Goal: Transaction & Acquisition: Obtain resource

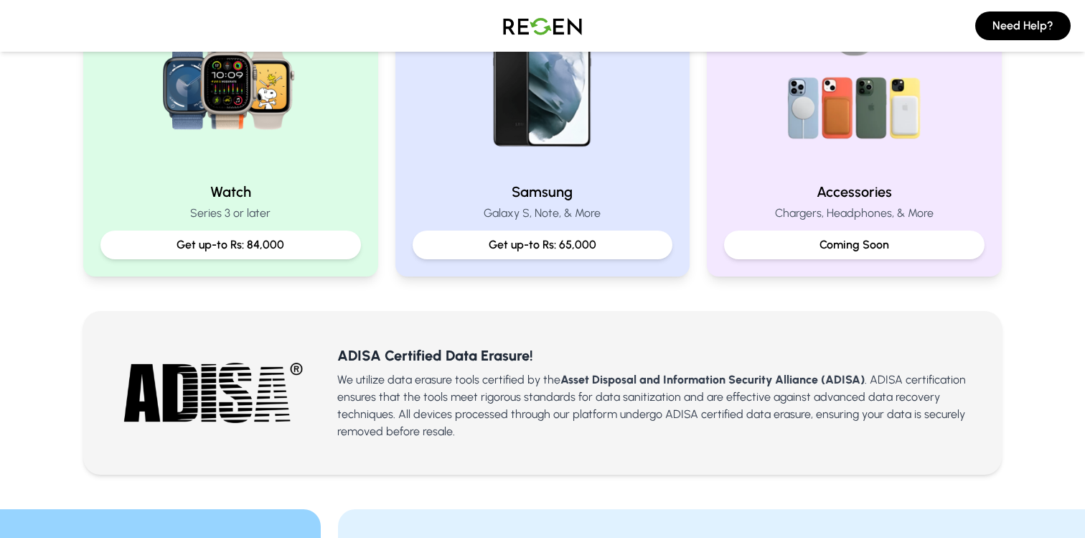
scroll to position [847, 0]
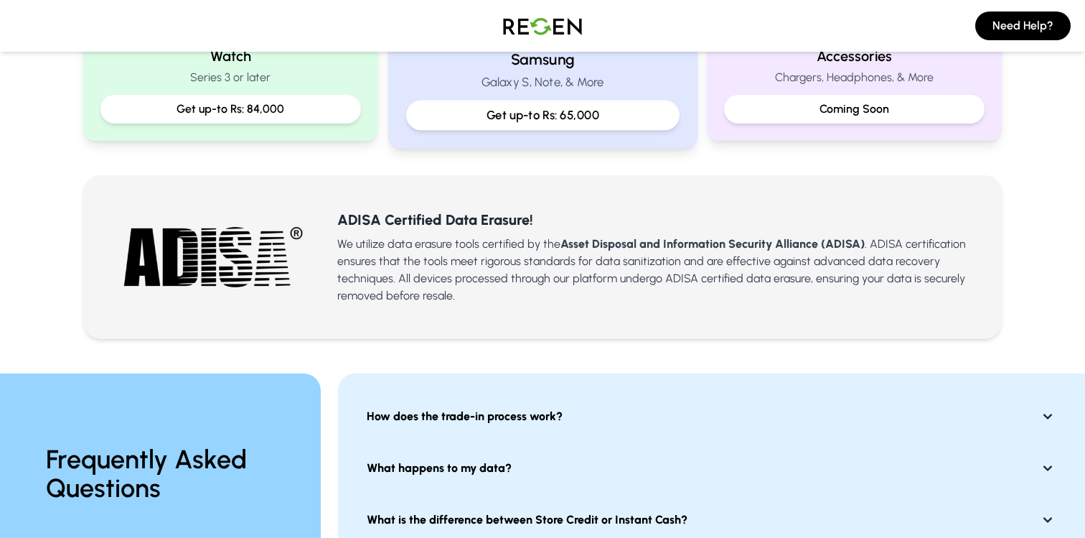
click at [547, 101] on div "Get up-to Rs: 65,000" at bounding box center [543, 116] width 274 height 30
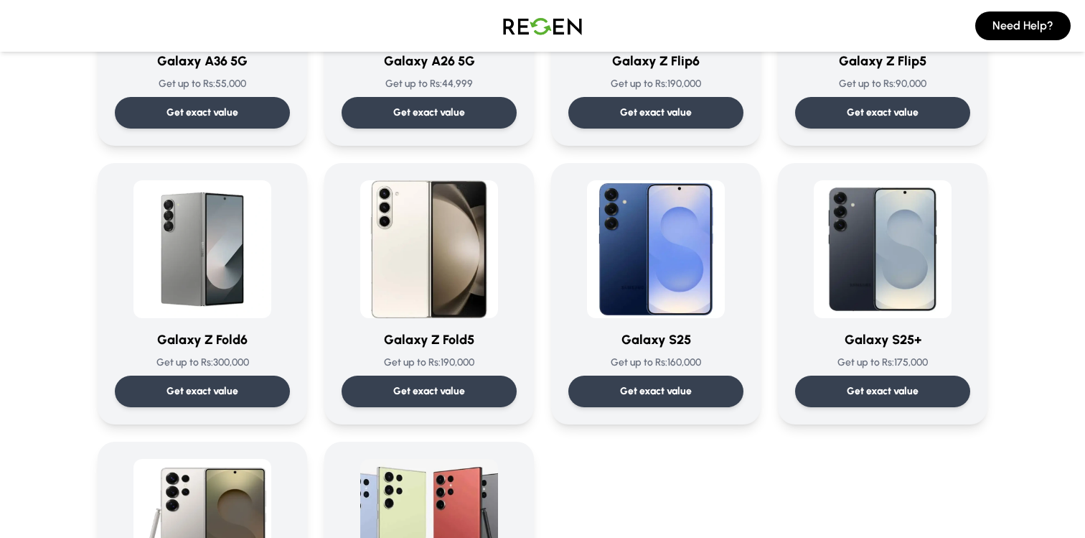
scroll to position [1956, 0]
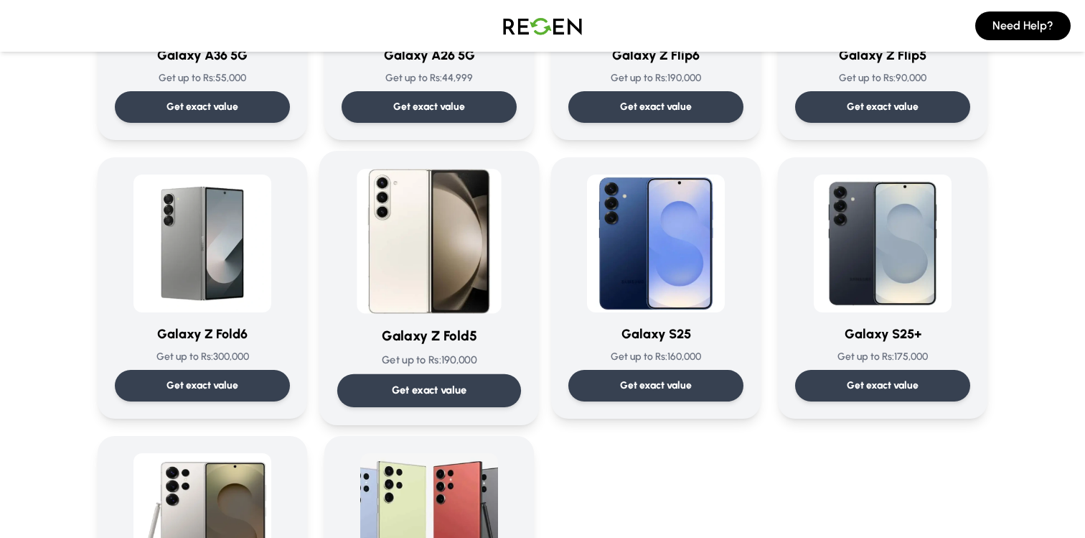
click at [436, 250] on img at bounding box center [429, 241] width 145 height 145
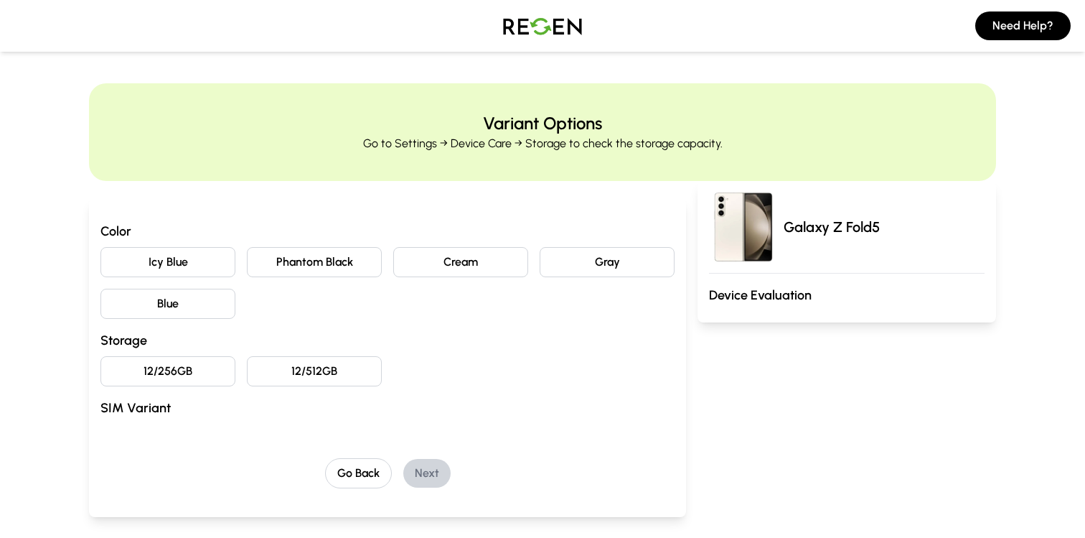
click at [347, 377] on button "12/512GB" at bounding box center [314, 371] width 135 height 30
click at [591, 260] on button "Gray" at bounding box center [607, 262] width 135 height 30
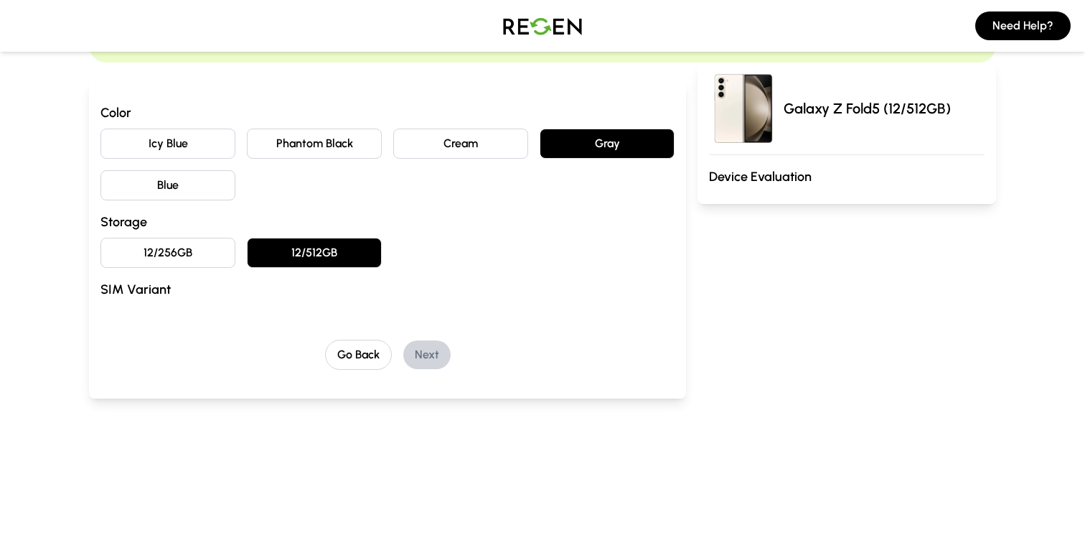
scroll to position [109, 0]
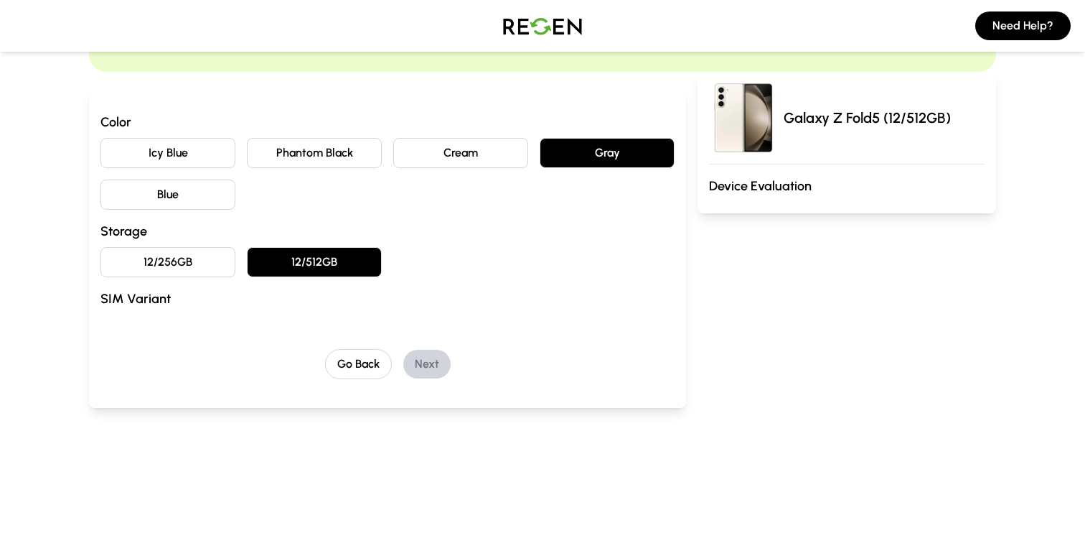
click at [334, 160] on button "Phantom Black" at bounding box center [314, 153] width 135 height 30
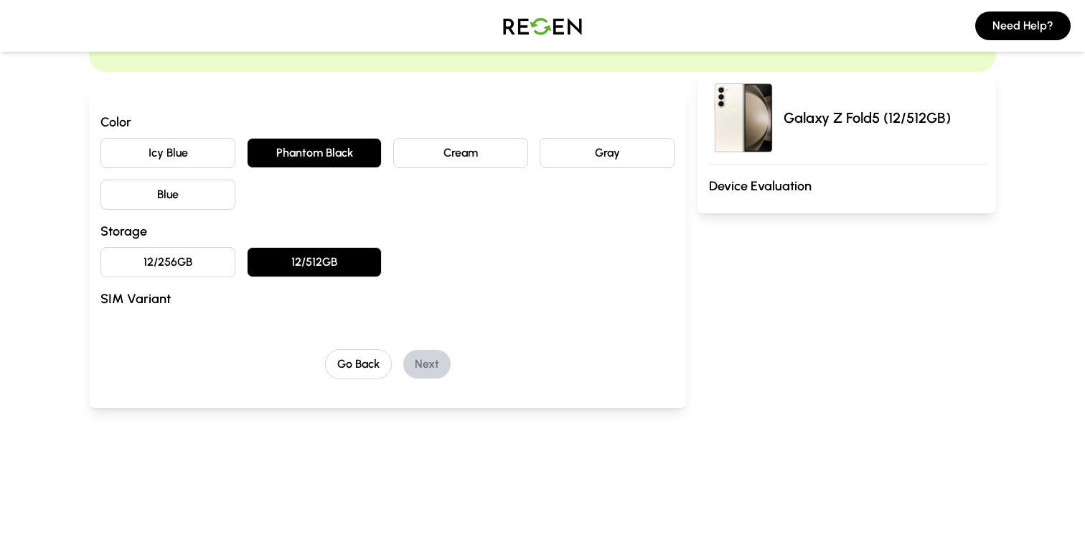
click at [219, 261] on button "12/256GB" at bounding box center [168, 262] width 135 height 30
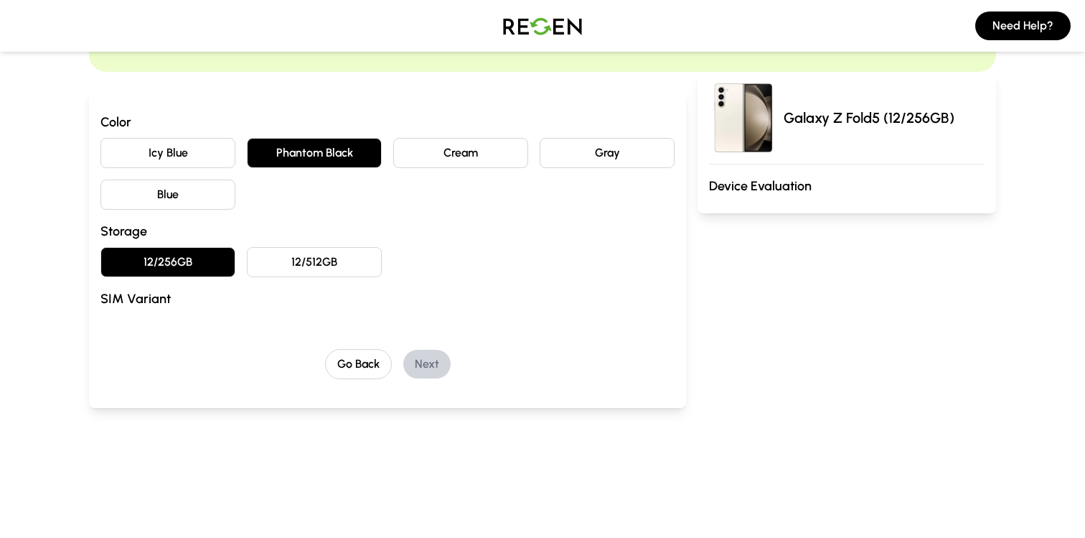
click at [448, 151] on button "Cream" at bounding box center [460, 153] width 135 height 30
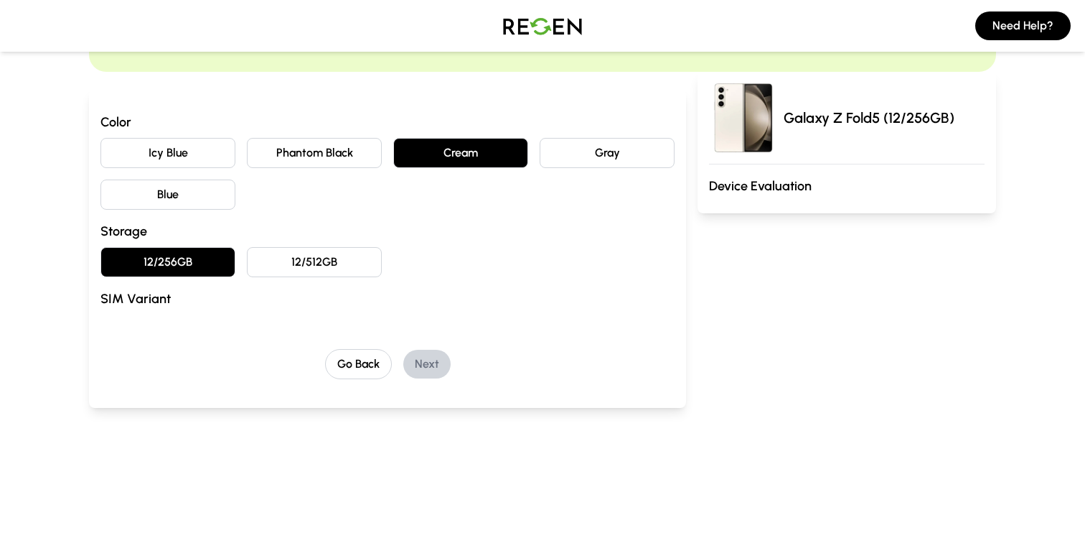
click at [269, 157] on button "Phantom Black" at bounding box center [314, 153] width 135 height 30
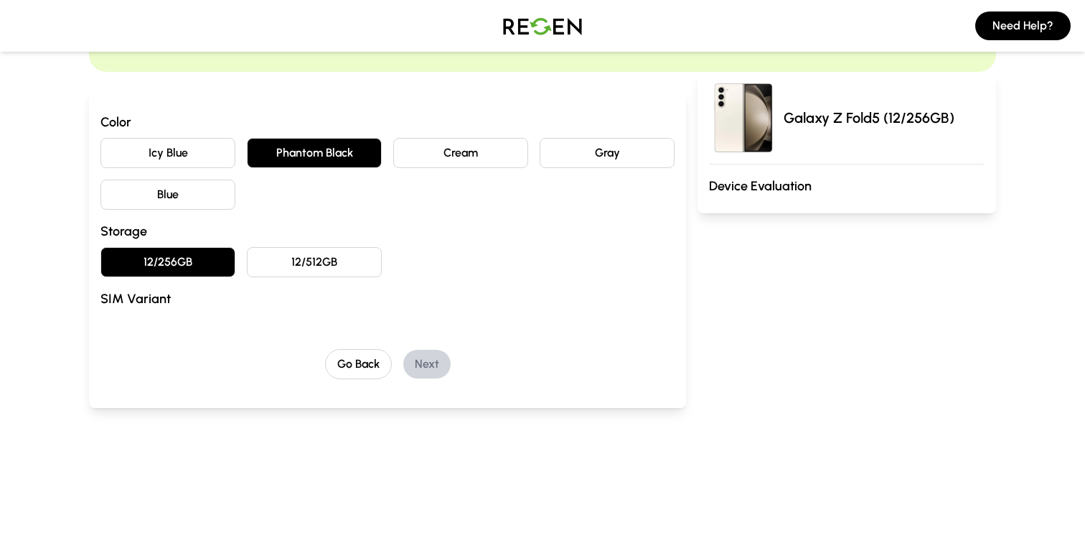
click at [297, 263] on button "12/512GB" at bounding box center [314, 262] width 135 height 30
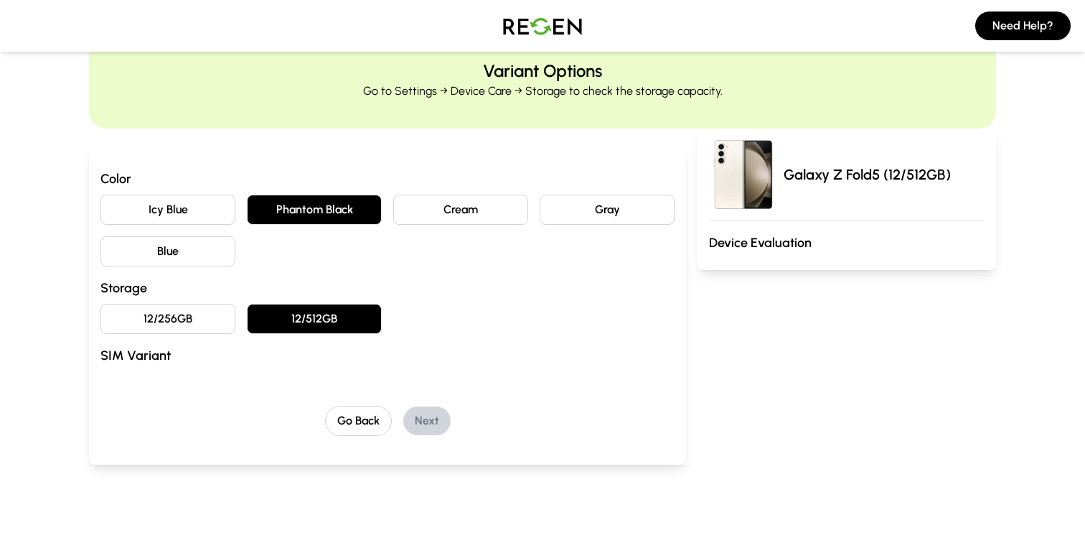
scroll to position [54, 0]
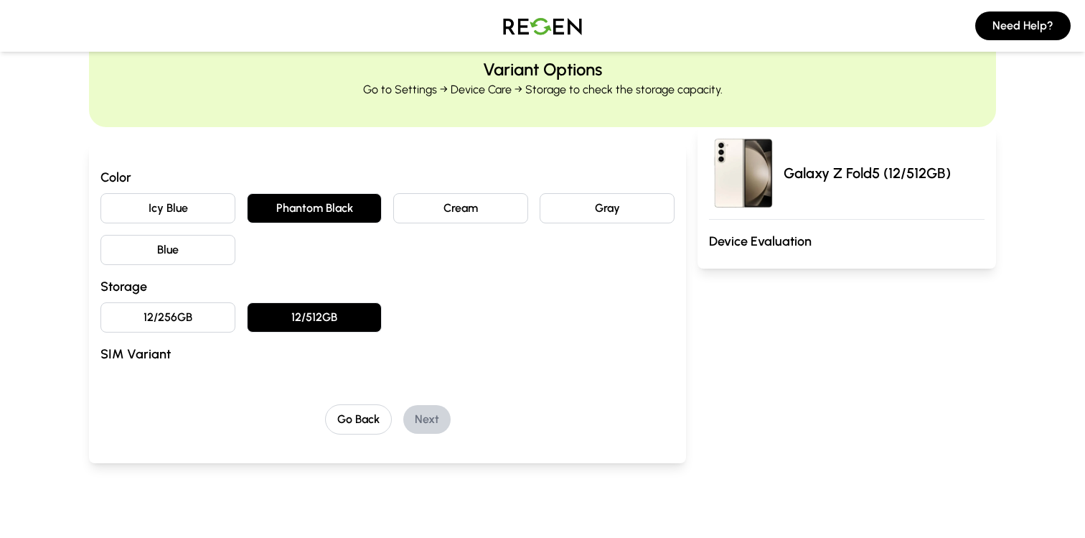
click at [164, 402] on div "Color Icy Blue Phantom Black Cream Gray Blue Storage 12/256GB 12/512GB SIM Vari…" at bounding box center [388, 300] width 574 height 267
click at [592, 362] on h3 "SIM Variant" at bounding box center [388, 354] width 574 height 20
click at [177, 369] on div "Color Icy Blue Phantom Black Cream Gray Blue Storage 12/256GB 12/512GB SIM Vari…" at bounding box center [388, 268] width 574 height 202
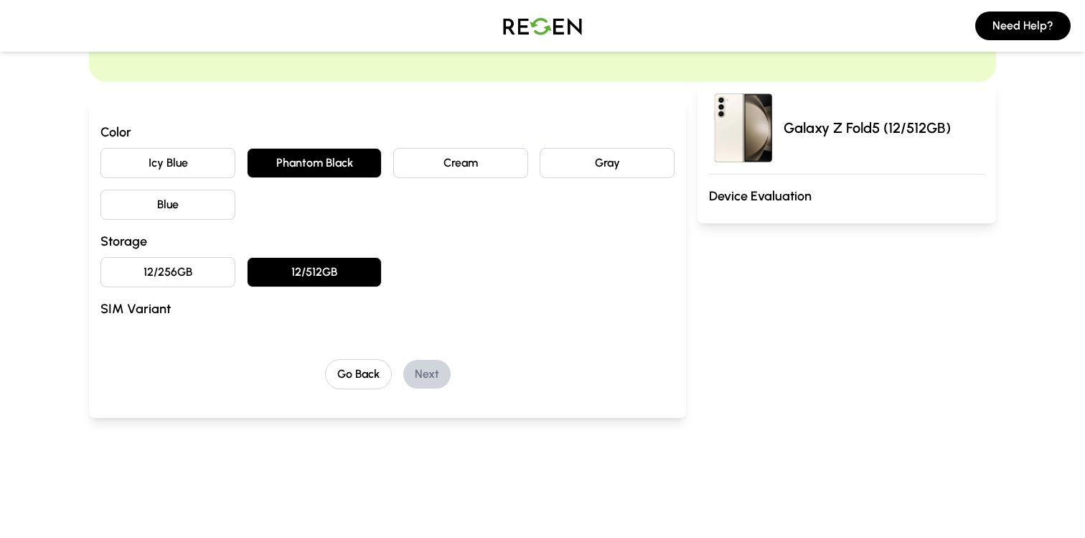
scroll to position [0, 0]
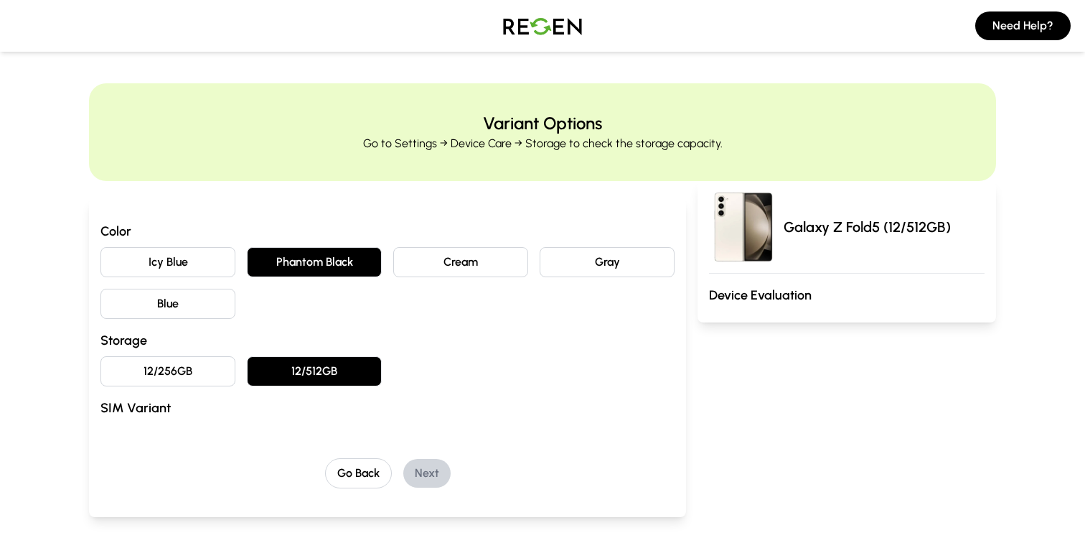
click at [528, 24] on img at bounding box center [542, 26] width 101 height 40
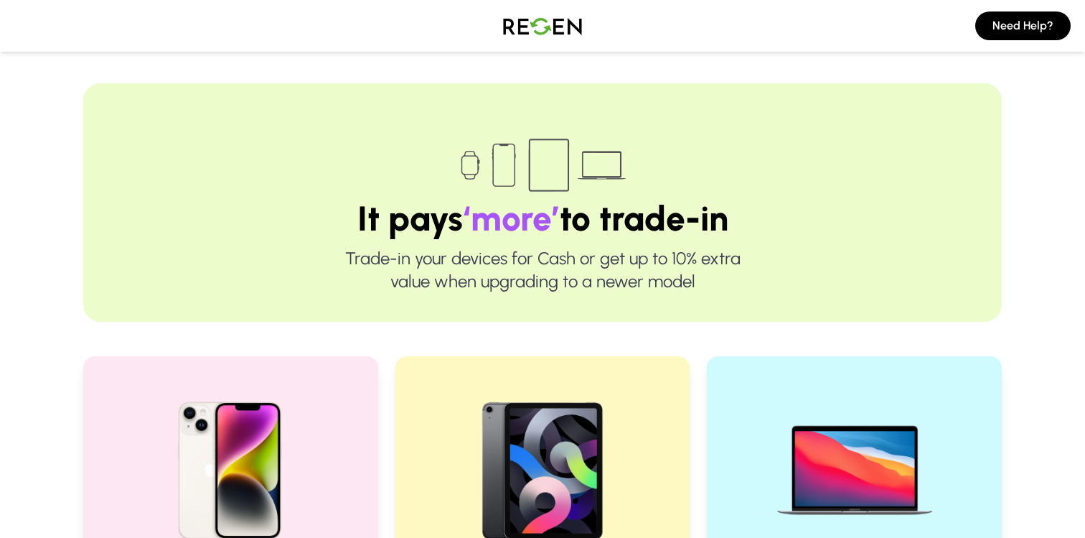
click at [549, 14] on img at bounding box center [542, 26] width 101 height 40
